Goal: Check status: Check status

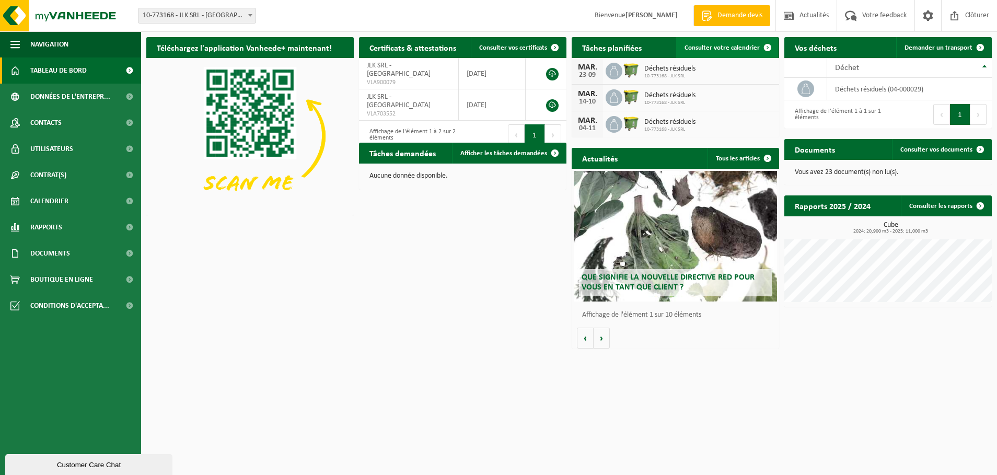
click at [718, 48] on span "Consulter votre calendrier" at bounding box center [722, 47] width 75 height 7
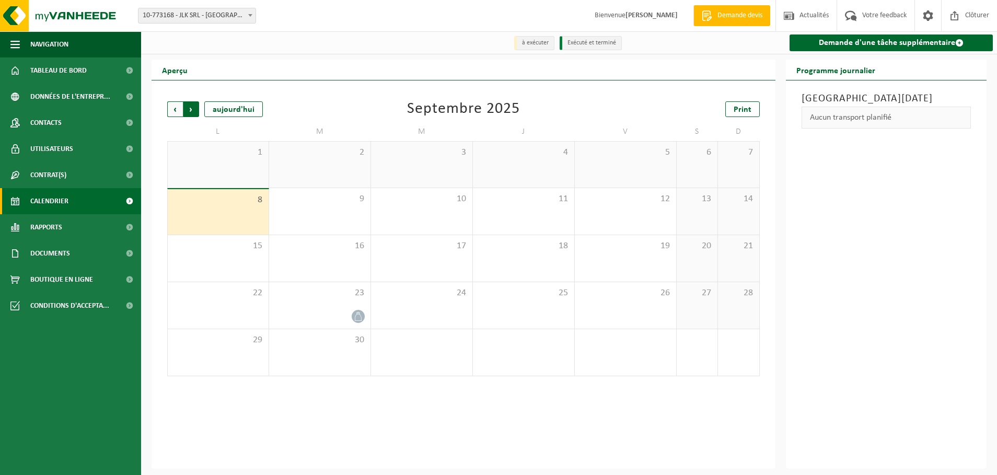
click at [174, 111] on span "Précédent" at bounding box center [175, 109] width 16 height 16
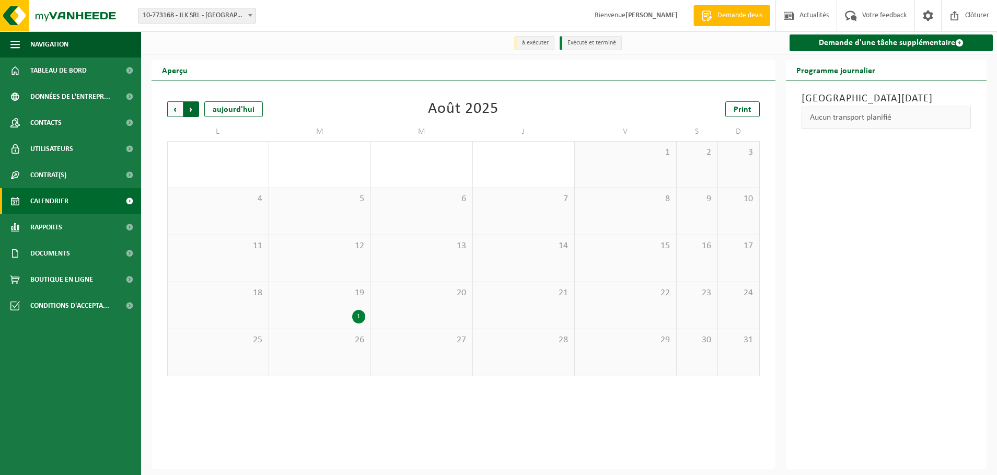
click at [174, 110] on span "Précédent" at bounding box center [175, 109] width 16 height 16
click at [191, 110] on span "Suivant" at bounding box center [192, 109] width 16 height 16
click at [192, 110] on span "Suivant" at bounding box center [192, 109] width 16 height 16
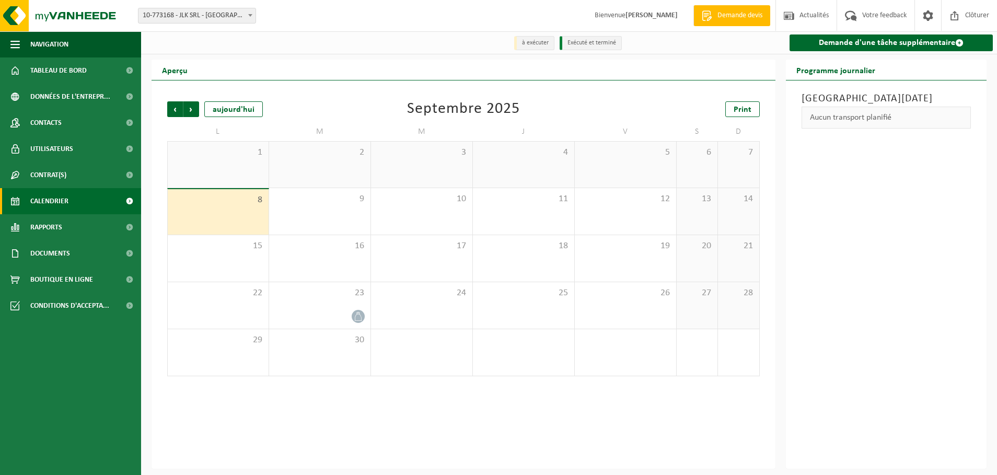
click at [192, 110] on span "Suivant" at bounding box center [192, 109] width 16 height 16
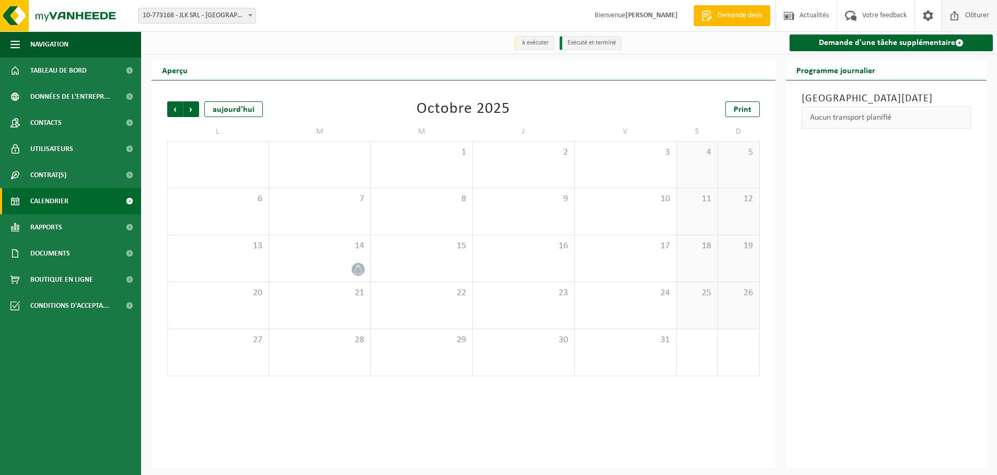
click at [970, 15] on span "Clôturer" at bounding box center [977, 15] width 29 height 31
